Goal: Find contact information: Find contact information

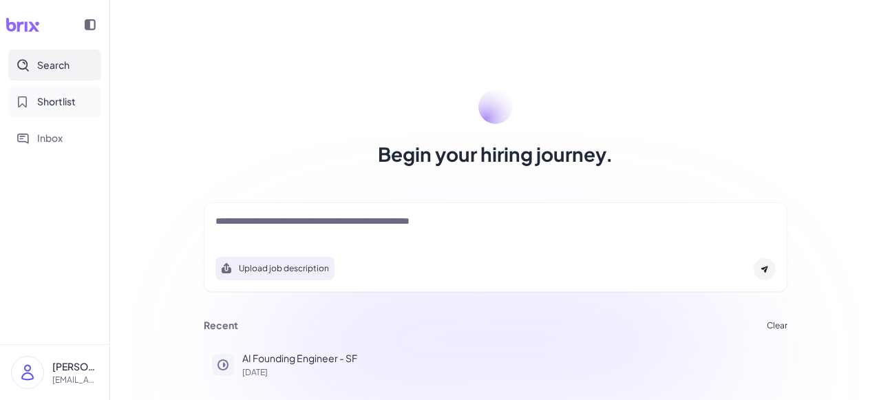
click at [54, 105] on span "Shortlist" at bounding box center [56, 101] width 39 height 14
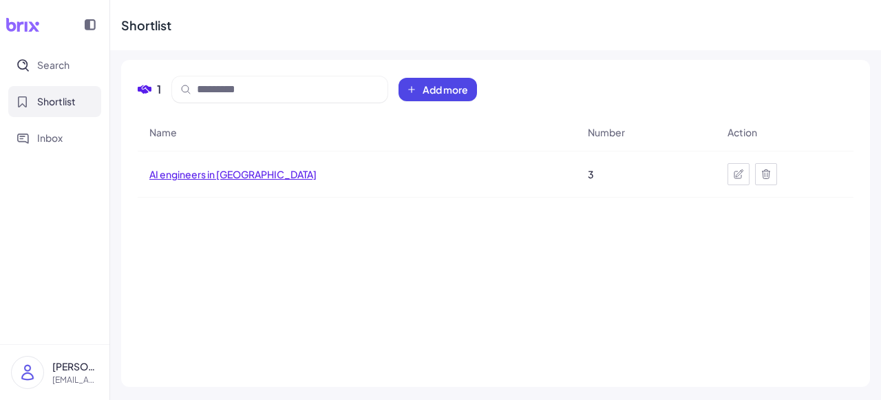
click at [189, 176] on span "AI engineers in [GEOGRAPHIC_DATA]" at bounding box center [232, 174] width 167 height 14
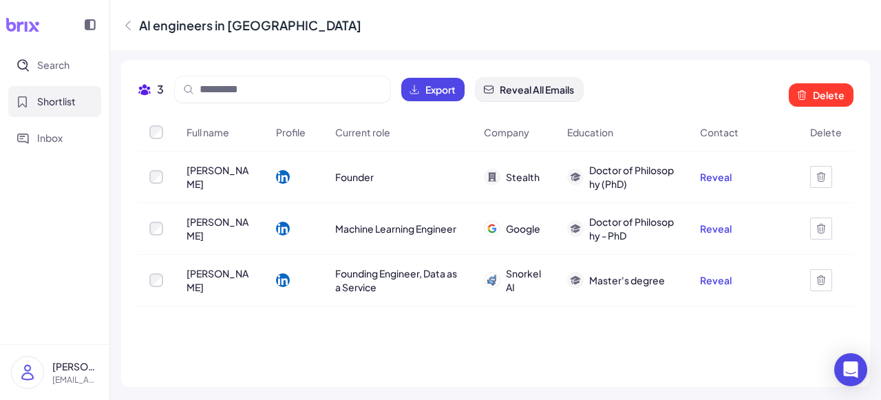
click at [521, 95] on span "Reveal All Emails" at bounding box center [536, 90] width 74 height 14
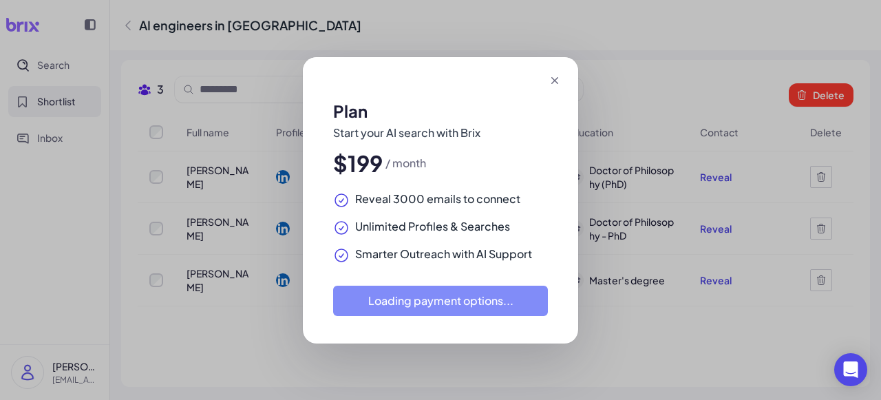
click at [555, 85] on icon at bounding box center [555, 81] width 14 height 14
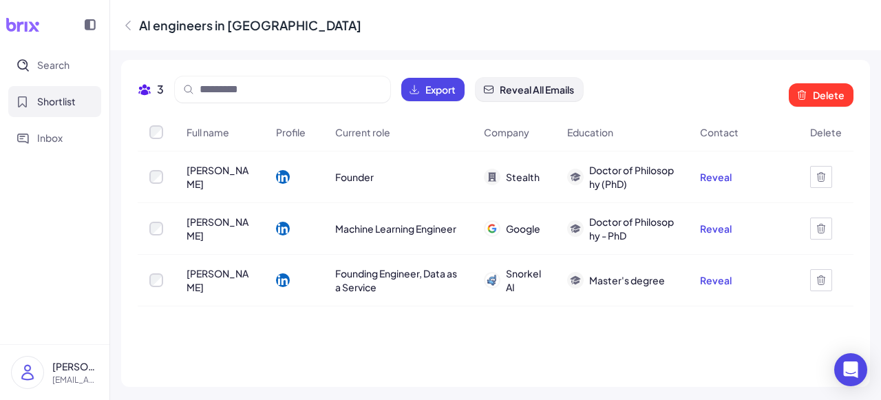
click at [554, 96] on span "Reveal All Emails" at bounding box center [536, 90] width 74 height 14
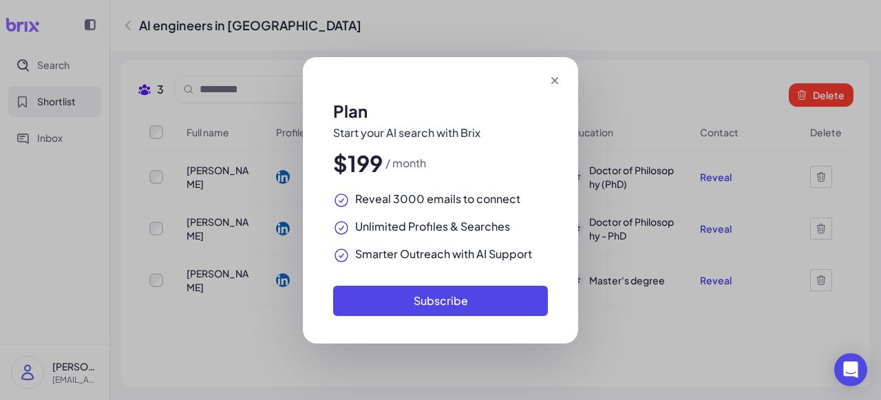
click at [560, 82] on icon at bounding box center [555, 81] width 14 height 14
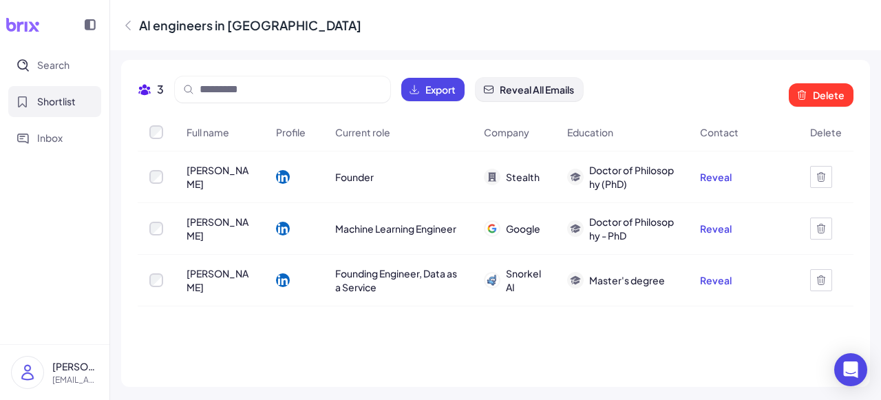
click at [571, 93] on span "Reveal All Emails" at bounding box center [536, 90] width 74 height 14
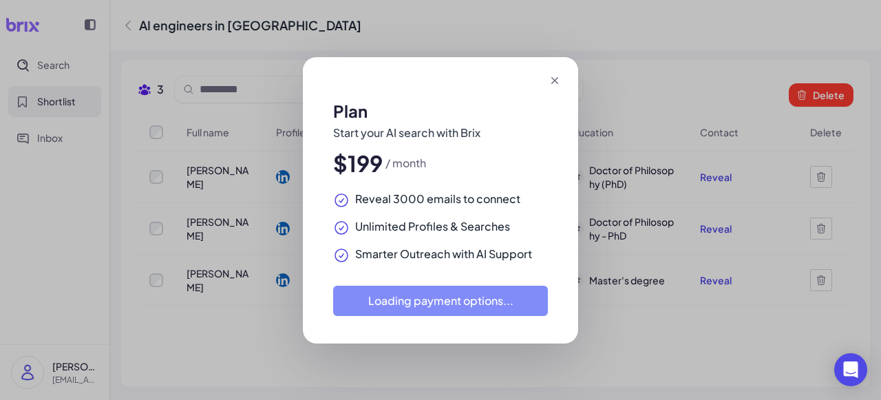
click at [556, 80] on icon at bounding box center [555, 81] width 14 height 14
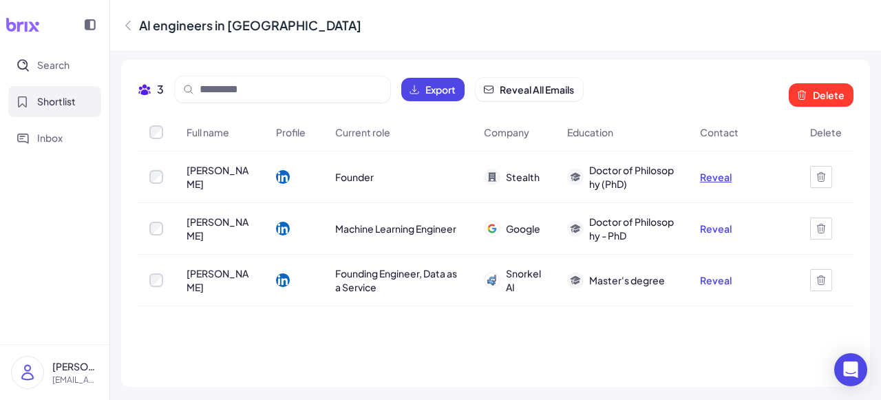
click at [722, 180] on button "Reveal" at bounding box center [716, 177] width 32 height 14
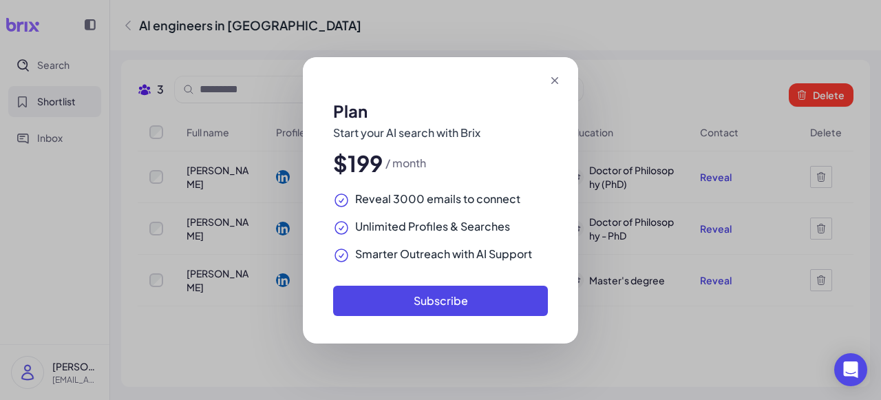
click at [555, 84] on icon at bounding box center [555, 81] width 14 height 14
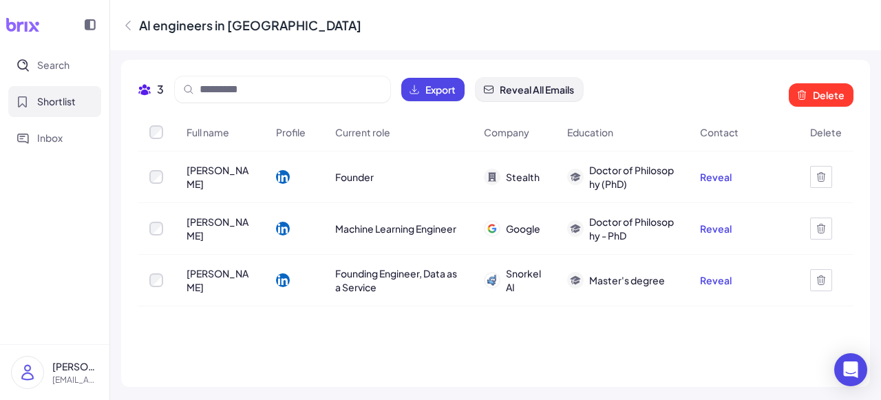
click at [555, 85] on span "Reveal All Emails" at bounding box center [536, 90] width 74 height 14
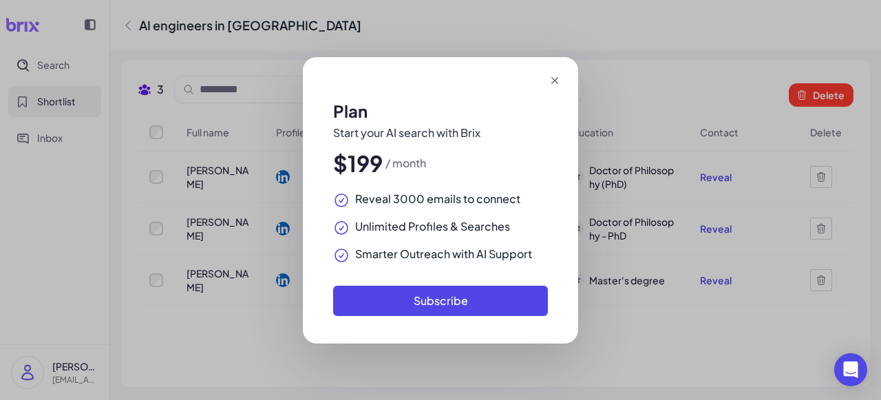
click at [557, 83] on icon at bounding box center [555, 81] width 14 height 14
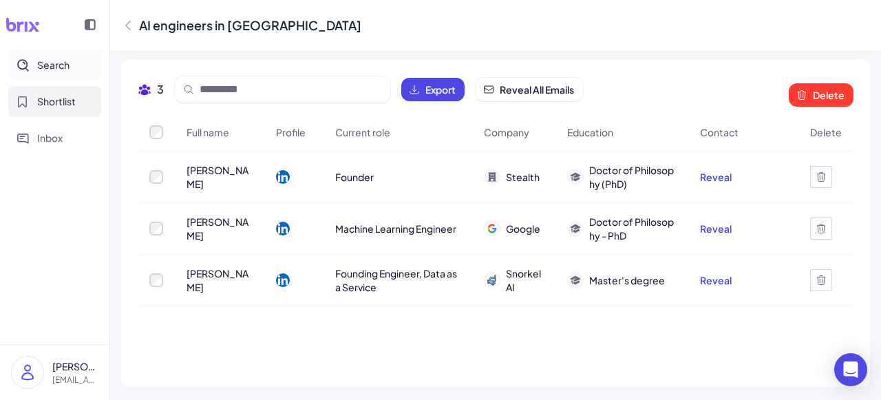
click at [63, 68] on span "Search" at bounding box center [53, 65] width 32 height 14
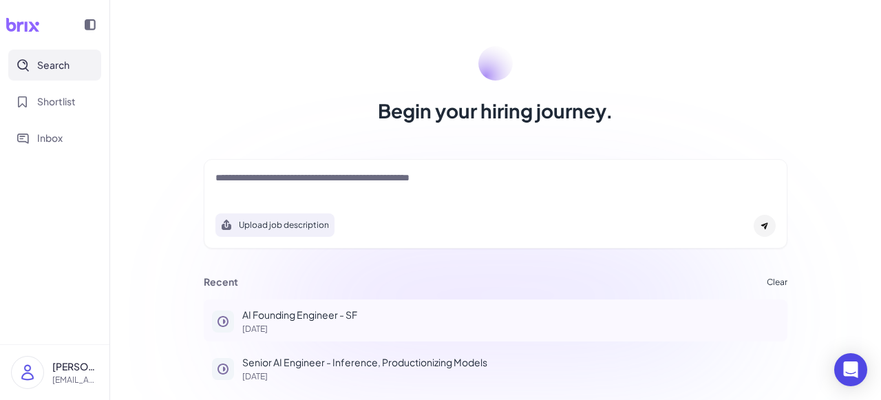
scroll to position [86, 0]
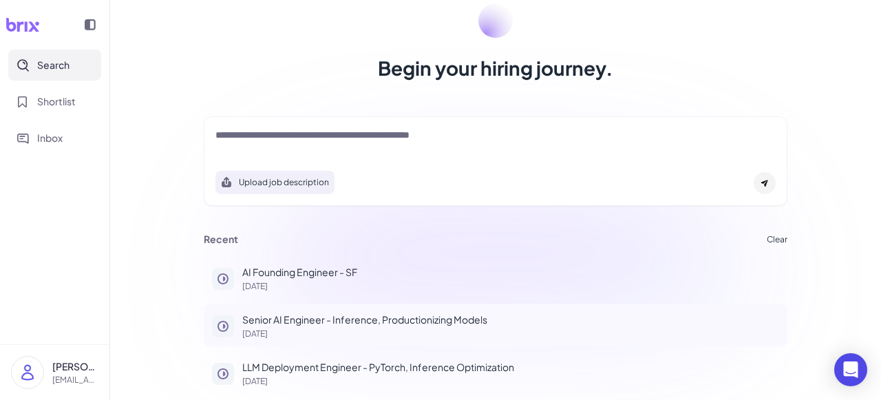
click at [282, 318] on p "Senior AI Engineer - Inference, Productionizing Models" at bounding box center [510, 319] width 537 height 14
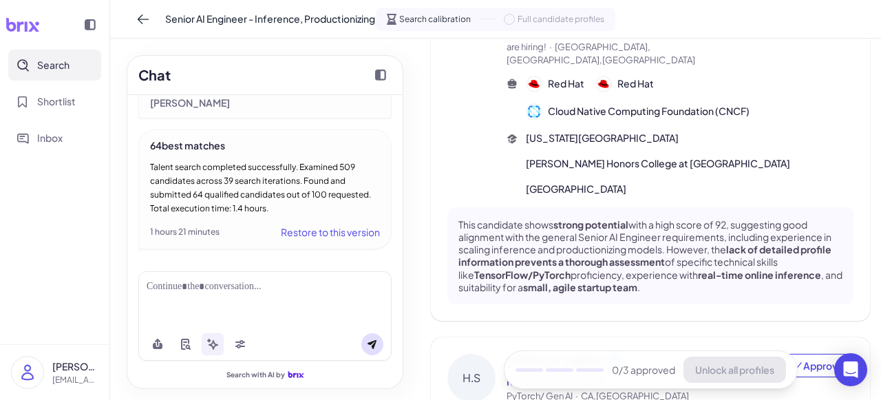
scroll to position [1015, 0]
